Goal: Task Accomplishment & Management: Complete application form

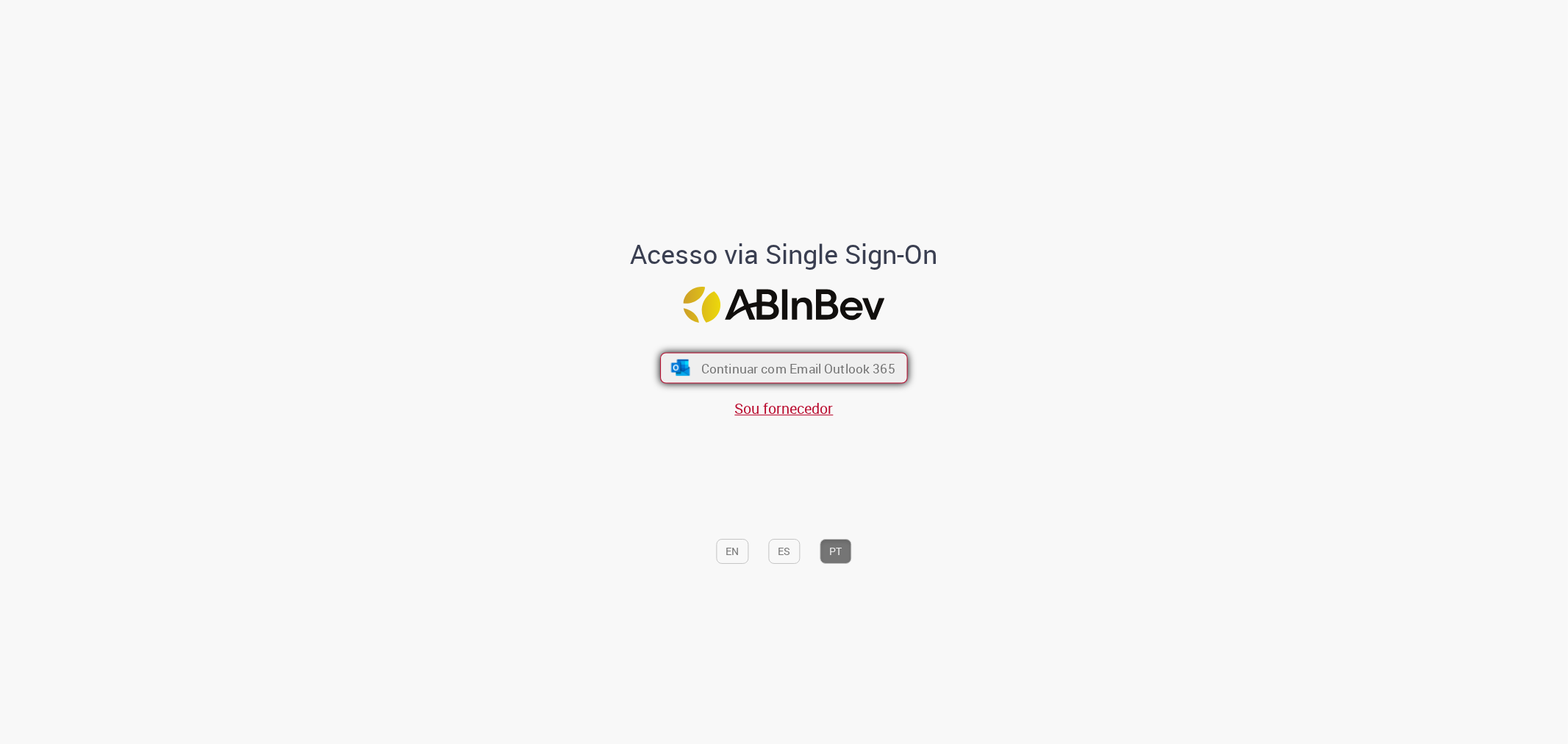
click at [775, 368] on span "Continuar com Email Outlook 365" at bounding box center [798, 368] width 194 height 17
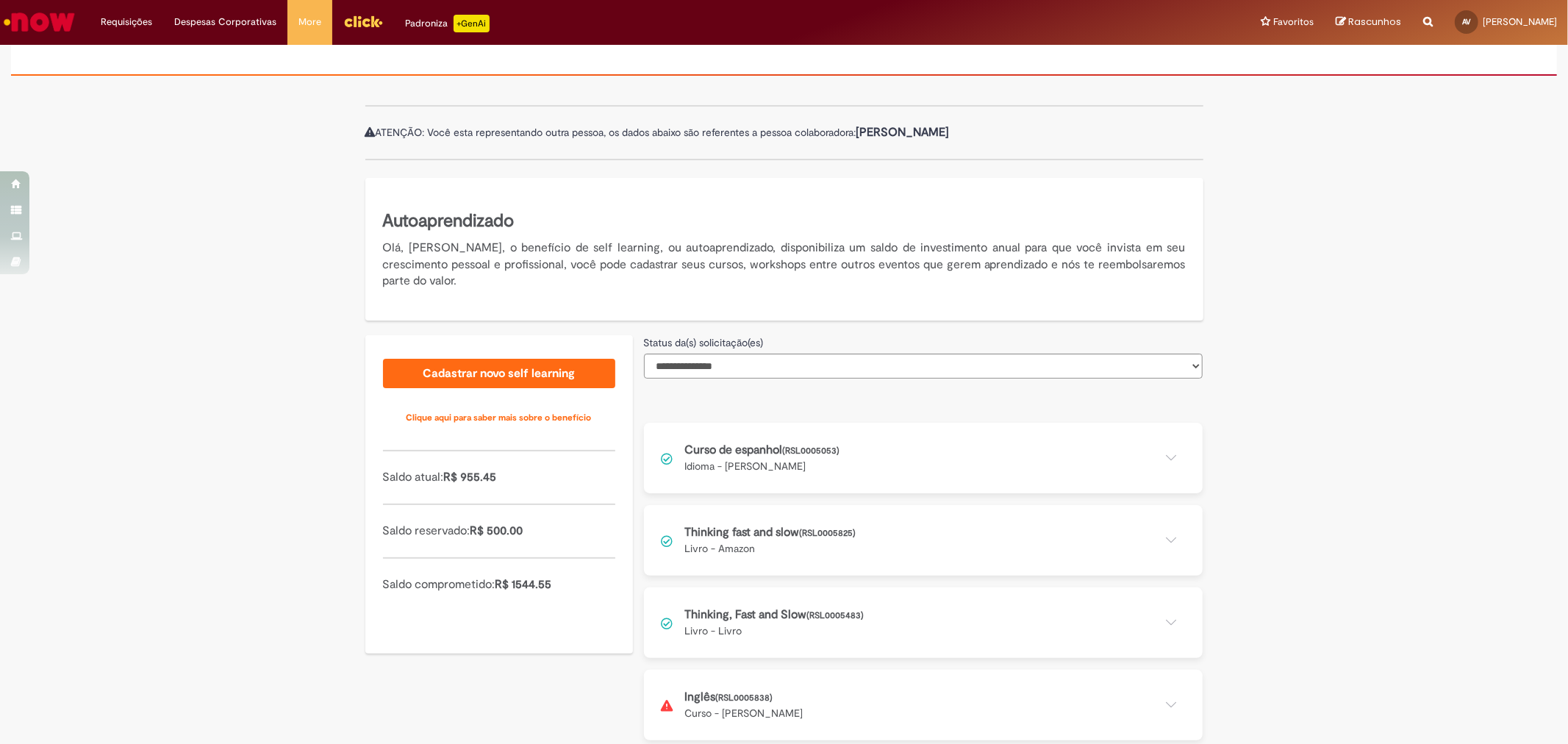
scroll to position [118, 0]
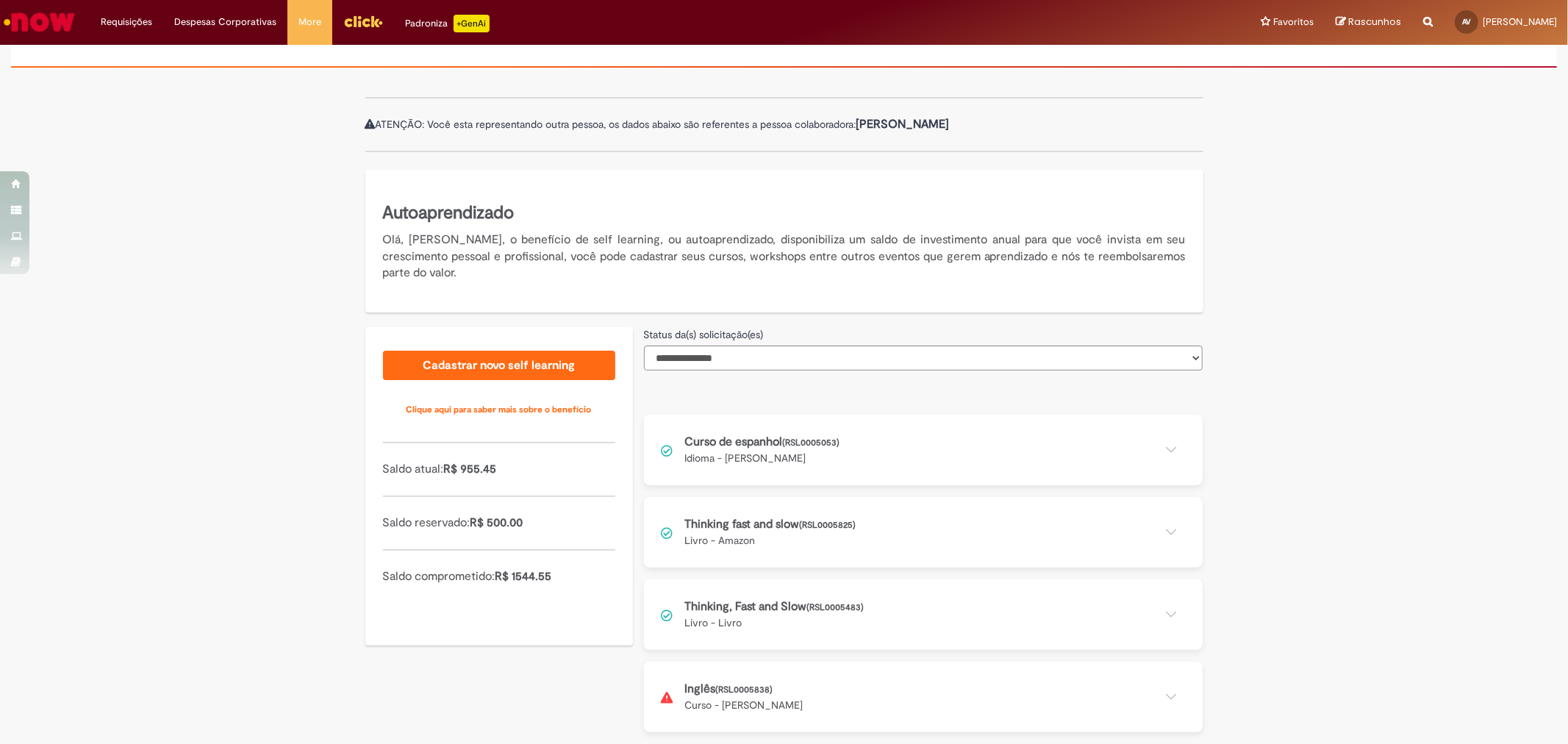
click at [1159, 614] on button at bounding box center [923, 614] width 559 height 70
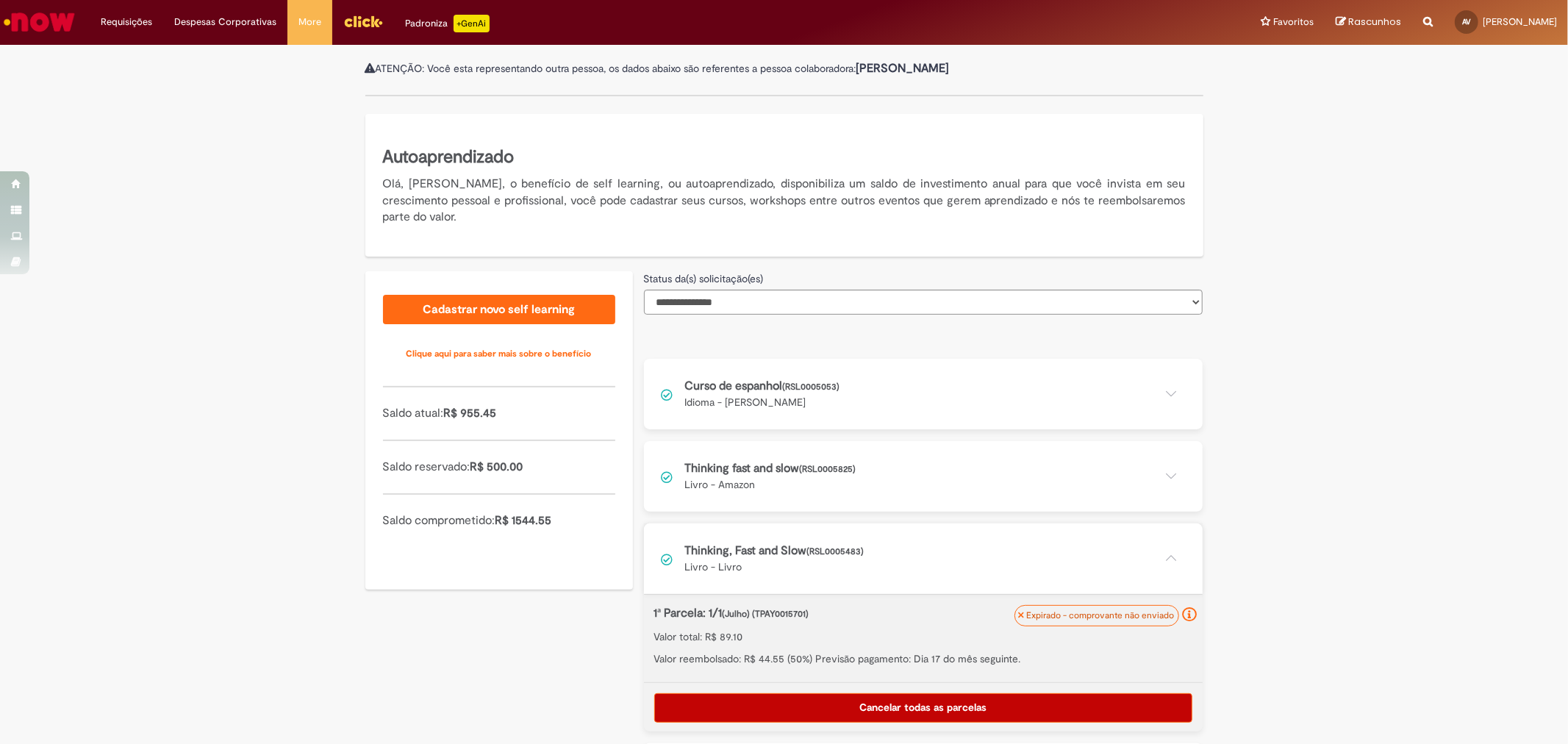
scroll to position [255, 0]
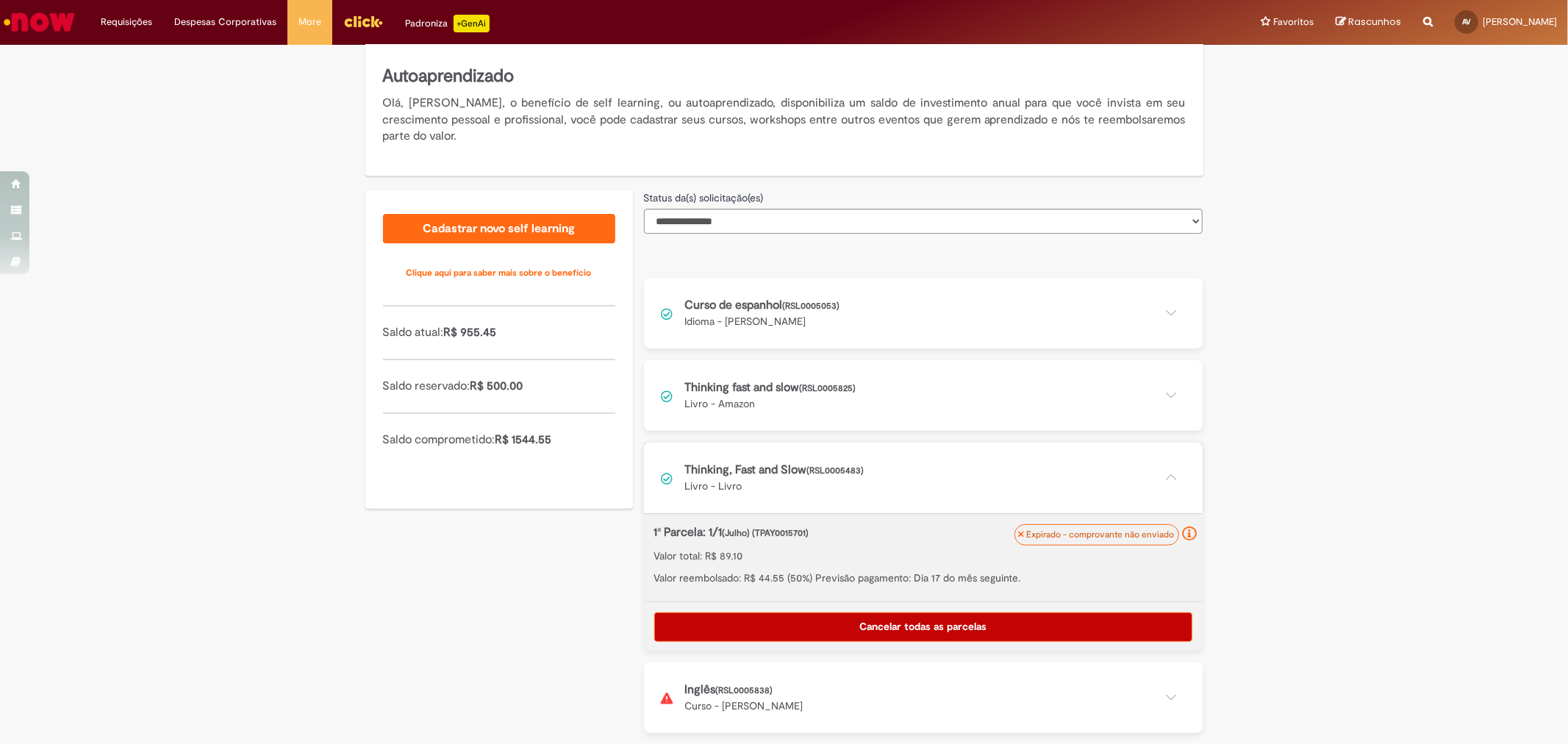
click at [1152, 399] on button at bounding box center [923, 395] width 559 height 70
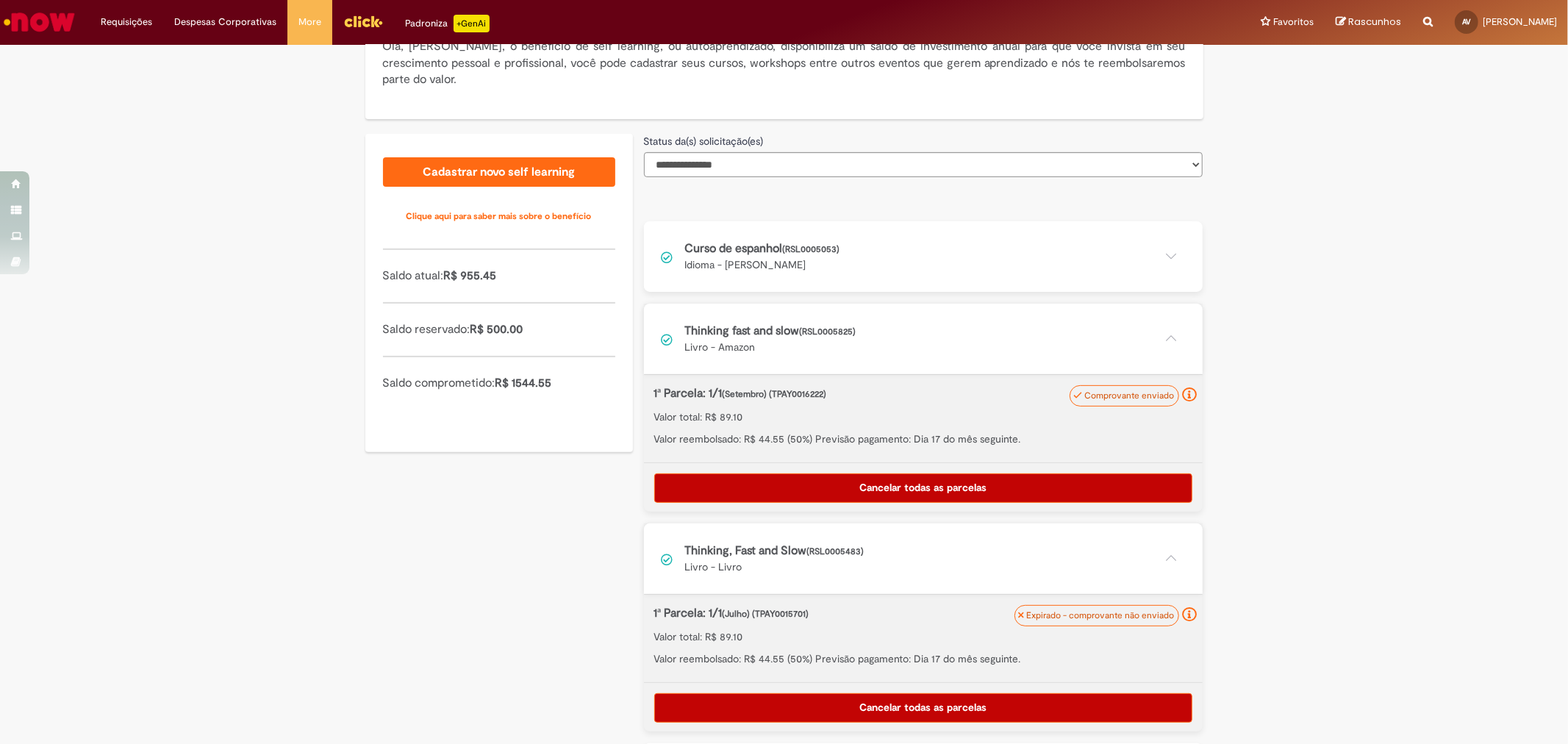
scroll to position [392, 0]
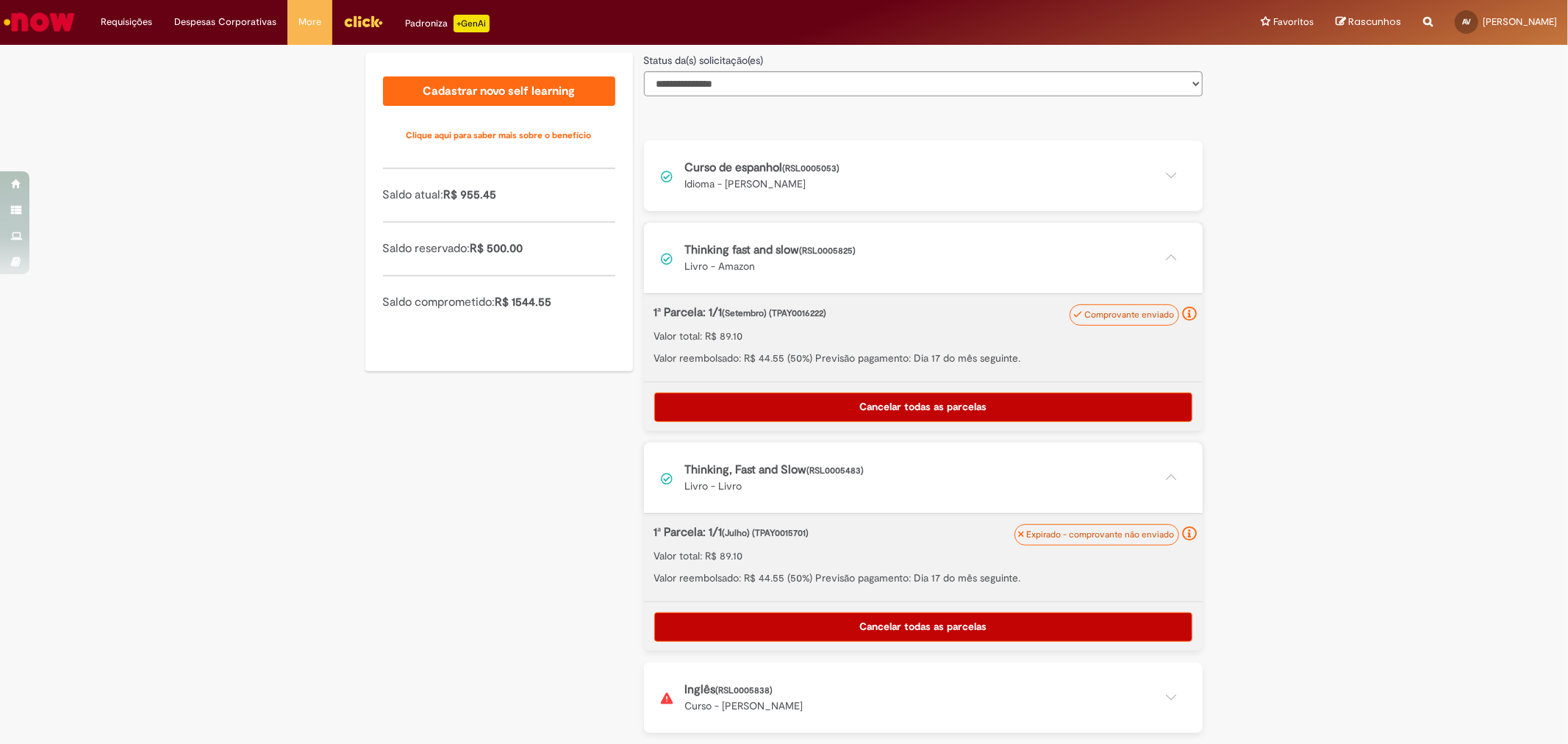
click at [857, 686] on button at bounding box center [923, 698] width 559 height 70
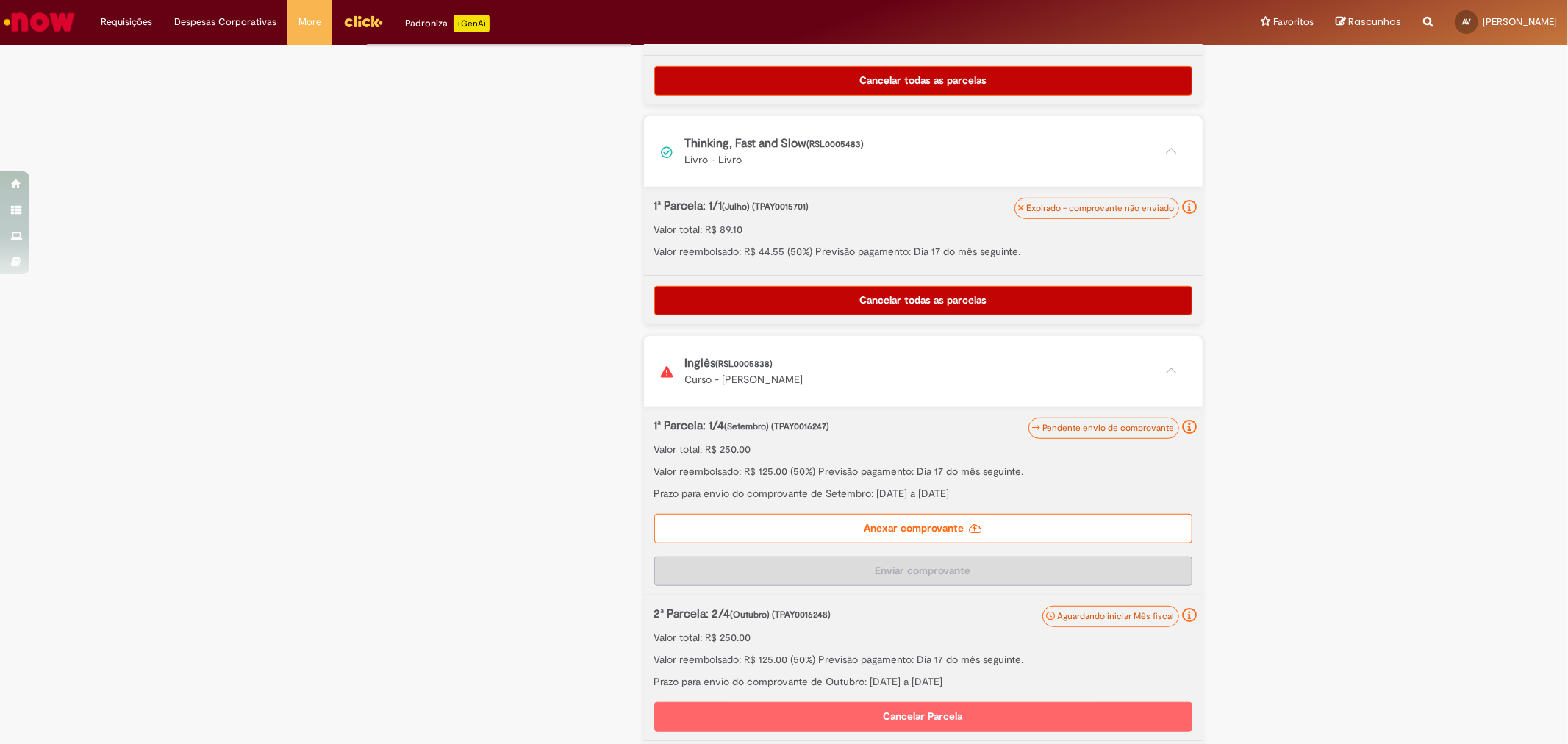
click at [840, 522] on label "Anexar comprovante" at bounding box center [923, 528] width 538 height 29
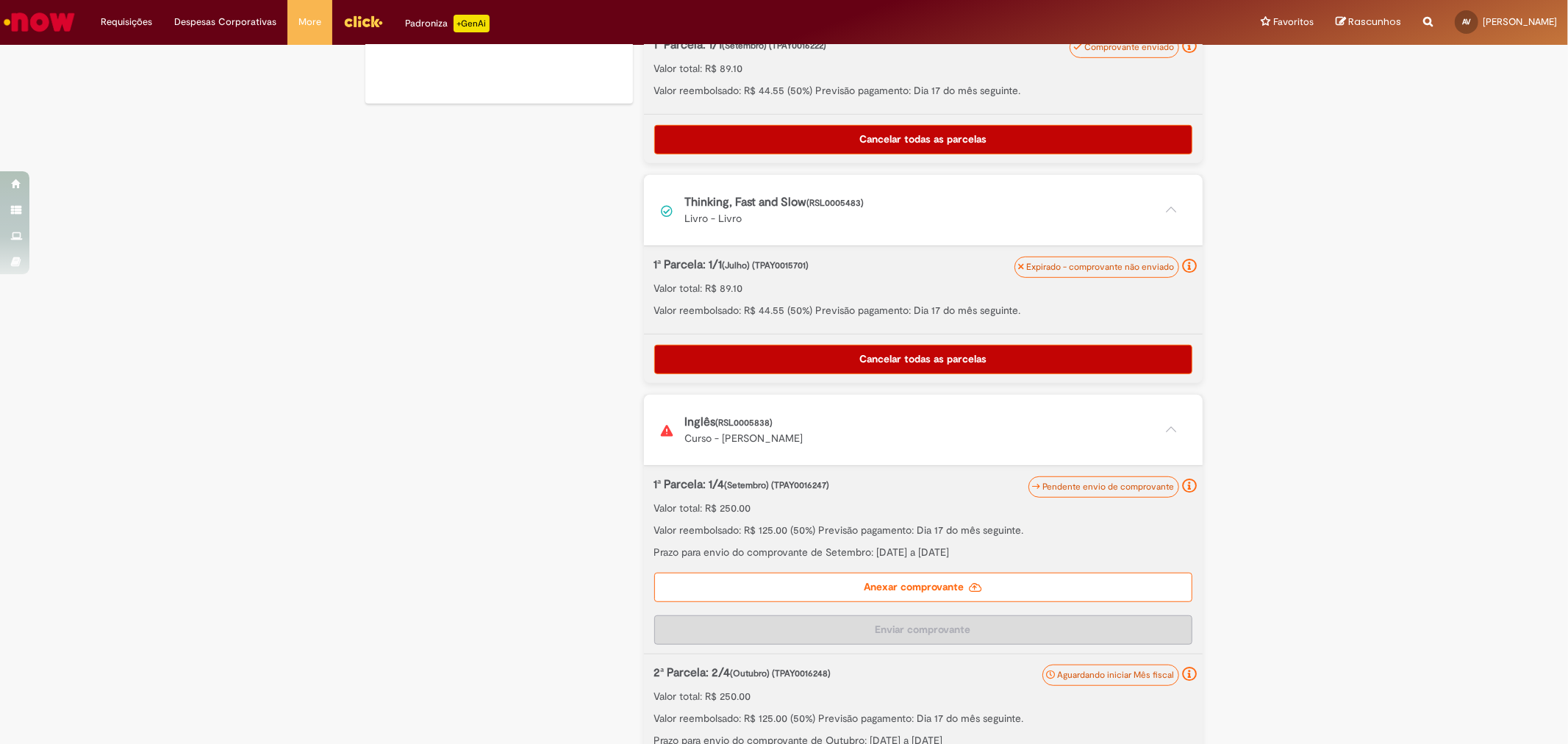
scroll to position [712, 0]
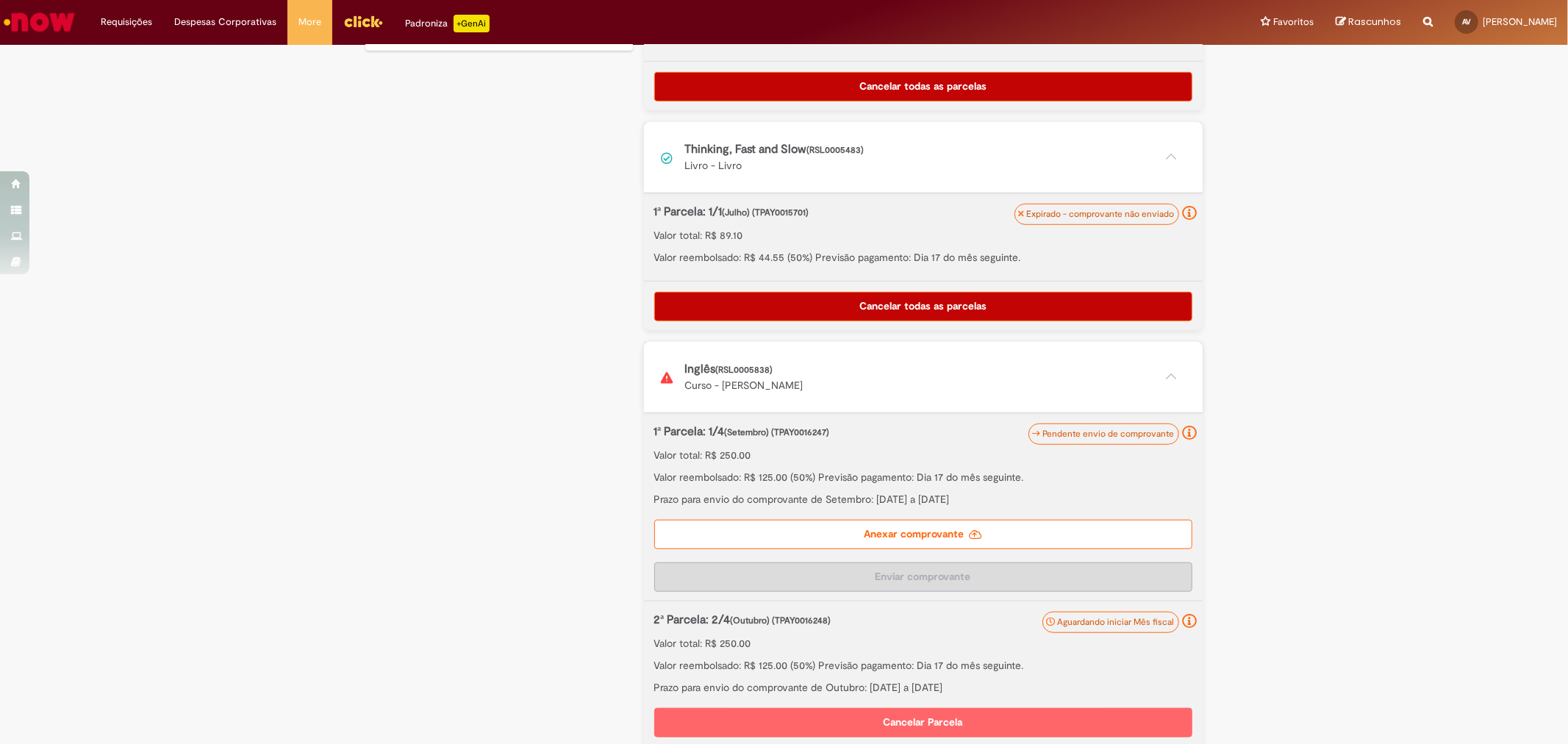
click at [894, 532] on label "Anexar comprovante" at bounding box center [923, 534] width 538 height 29
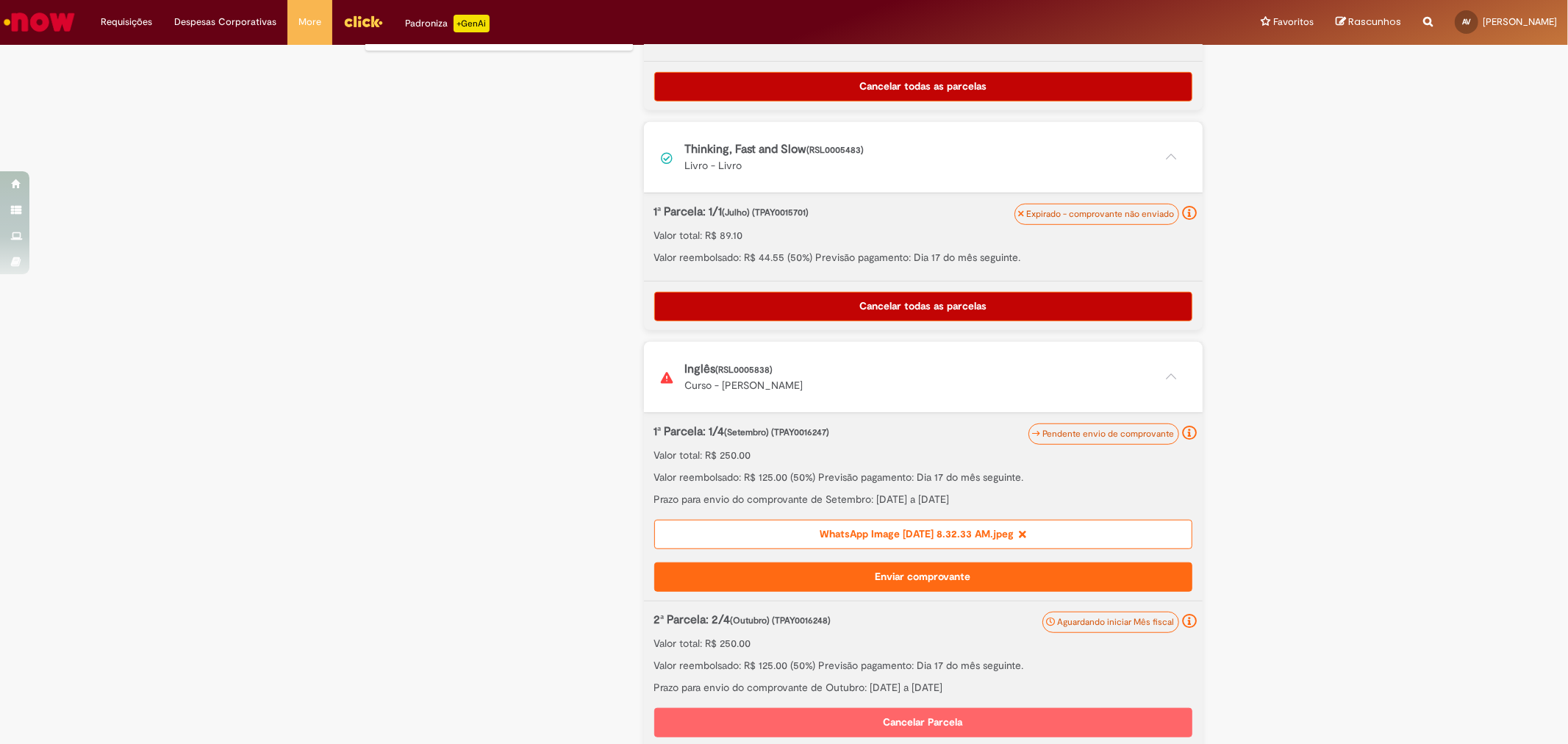
click at [876, 569] on button "Enviar comprovante" at bounding box center [923, 577] width 538 height 29
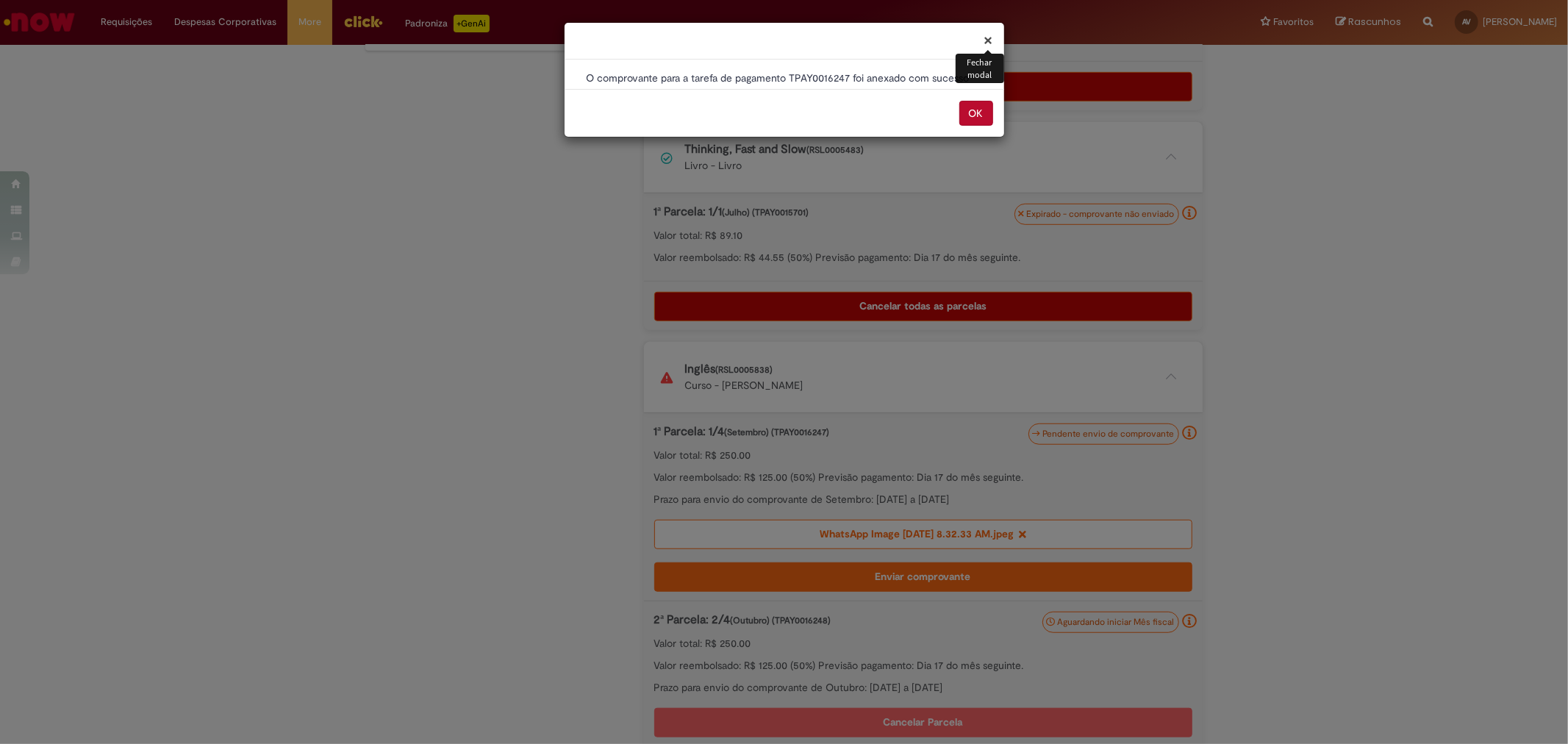
click at [975, 105] on button "OK" at bounding box center [976, 112] width 34 height 25
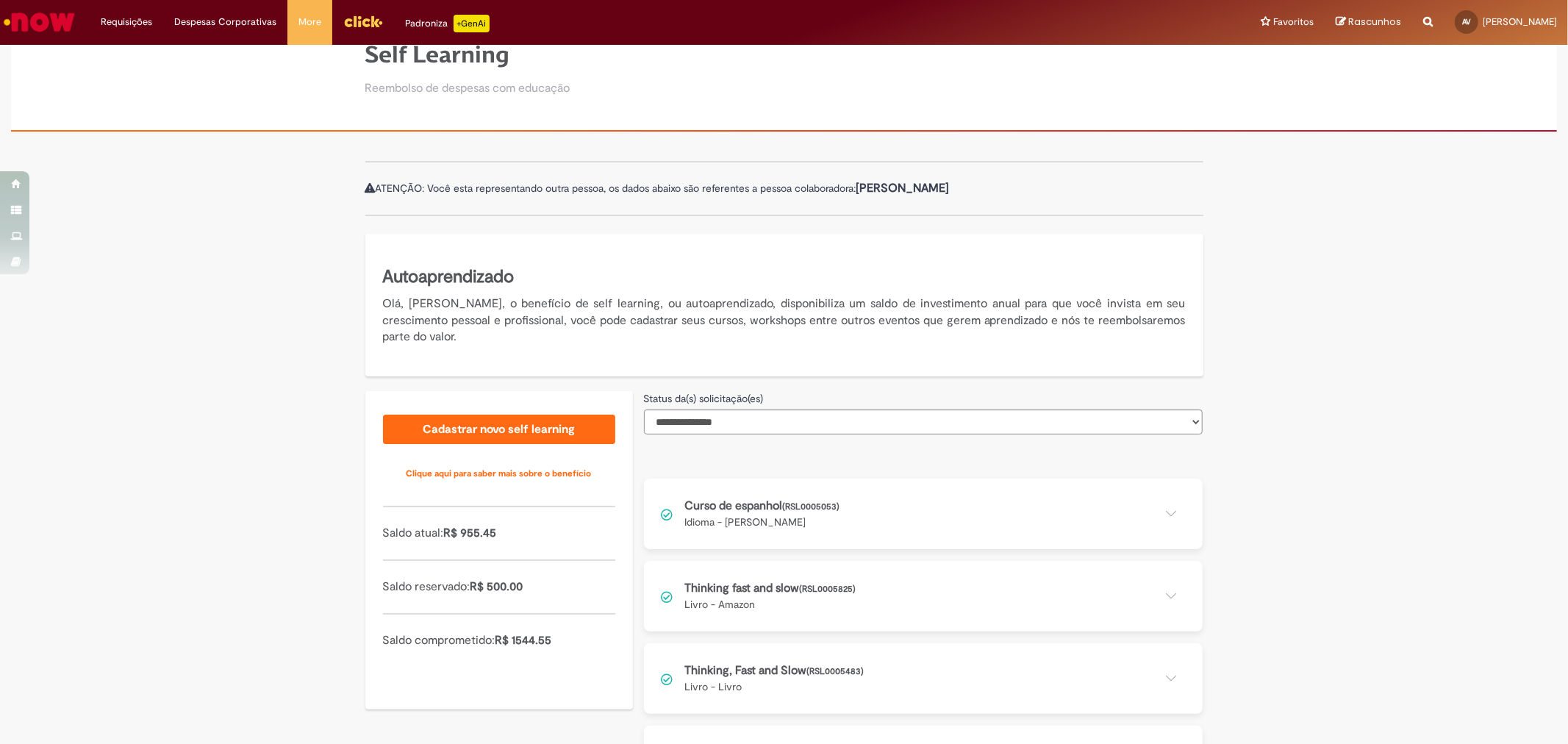
scroll to position [118, 0]
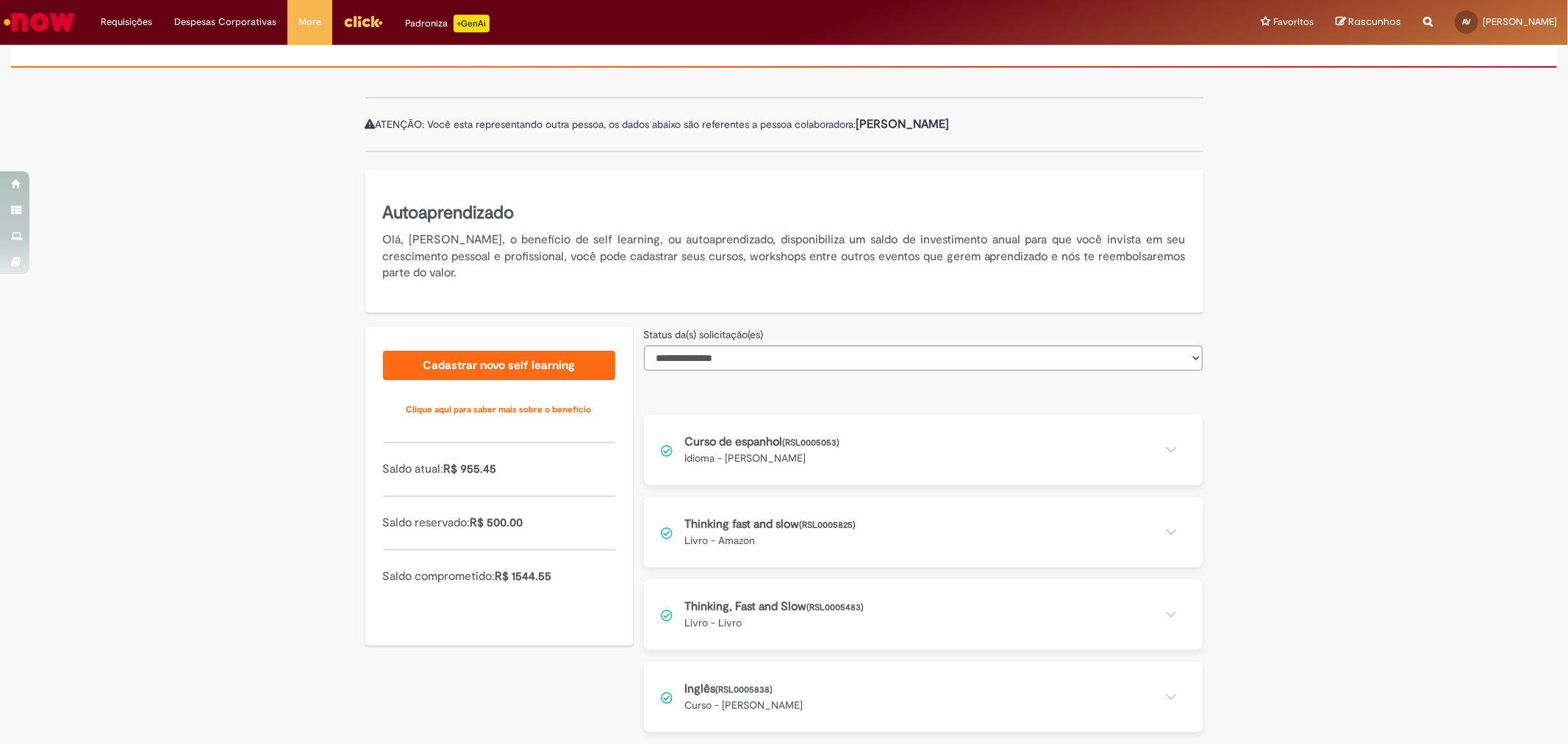
click at [784, 687] on button at bounding box center [923, 697] width 559 height 70
